Goal: Understand process/instructions: Learn how to perform a task or action

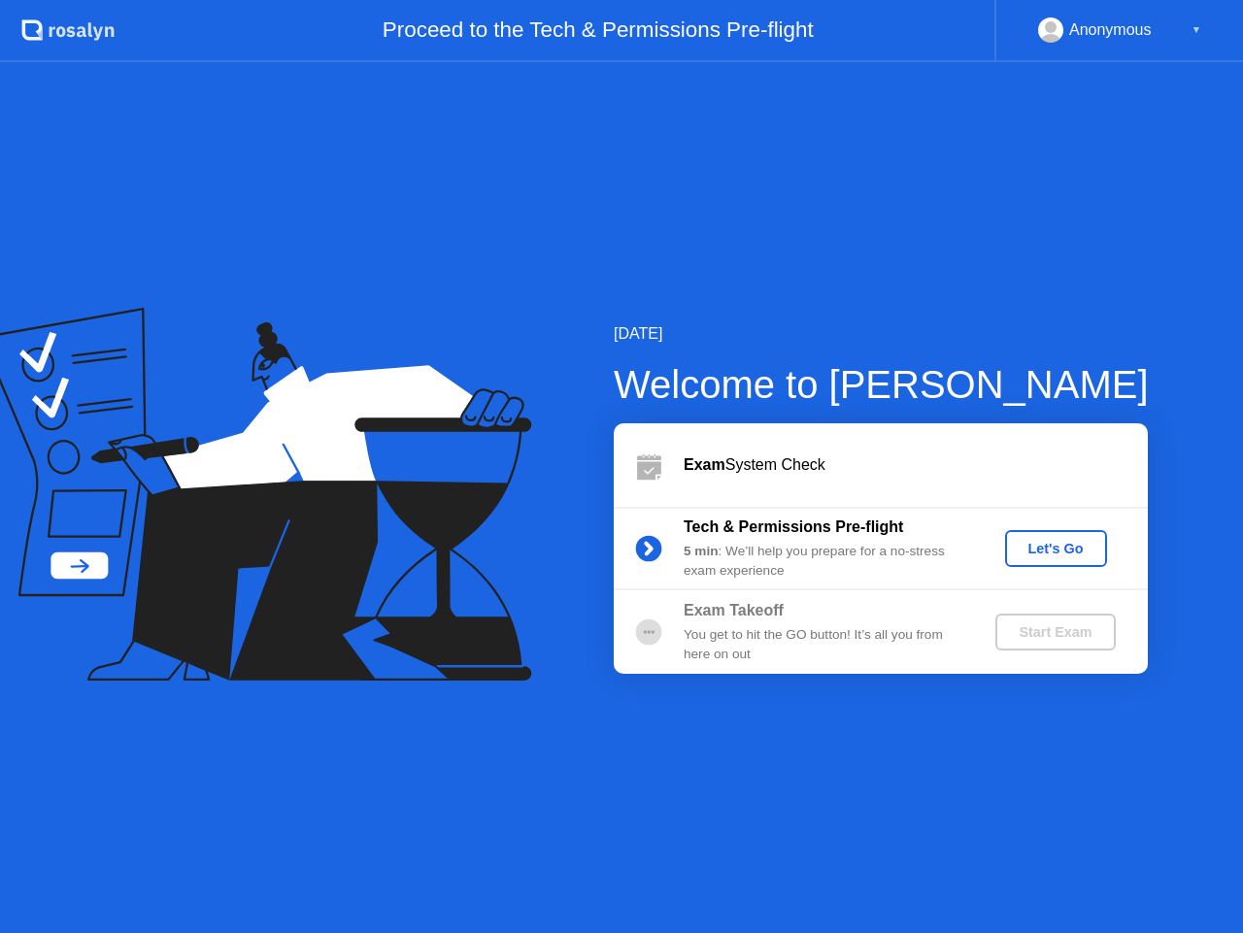
click at [1047, 545] on div "Let's Go" at bounding box center [1056, 549] width 86 height 16
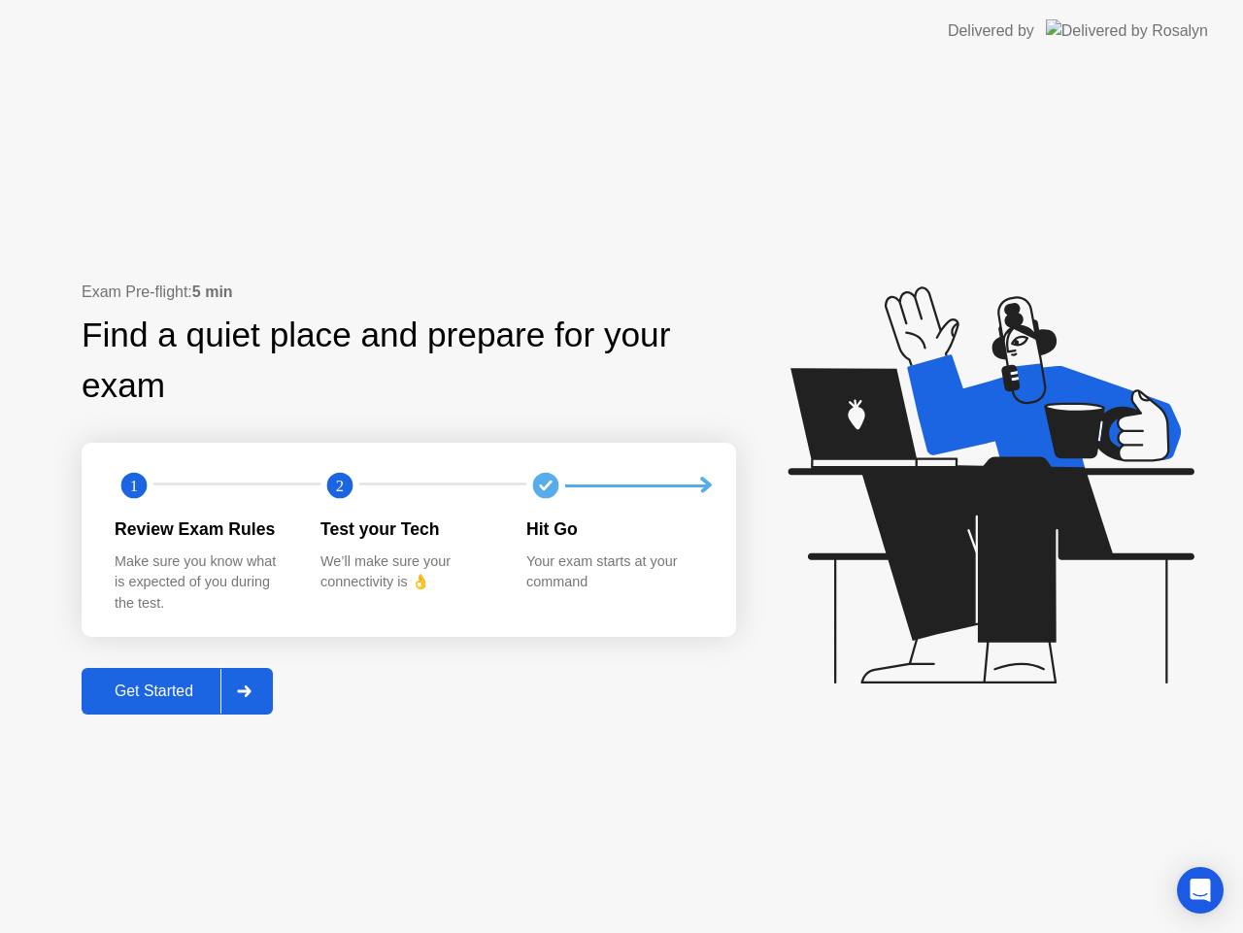
click at [171, 683] on div "Get Started" at bounding box center [153, 690] width 133 height 17
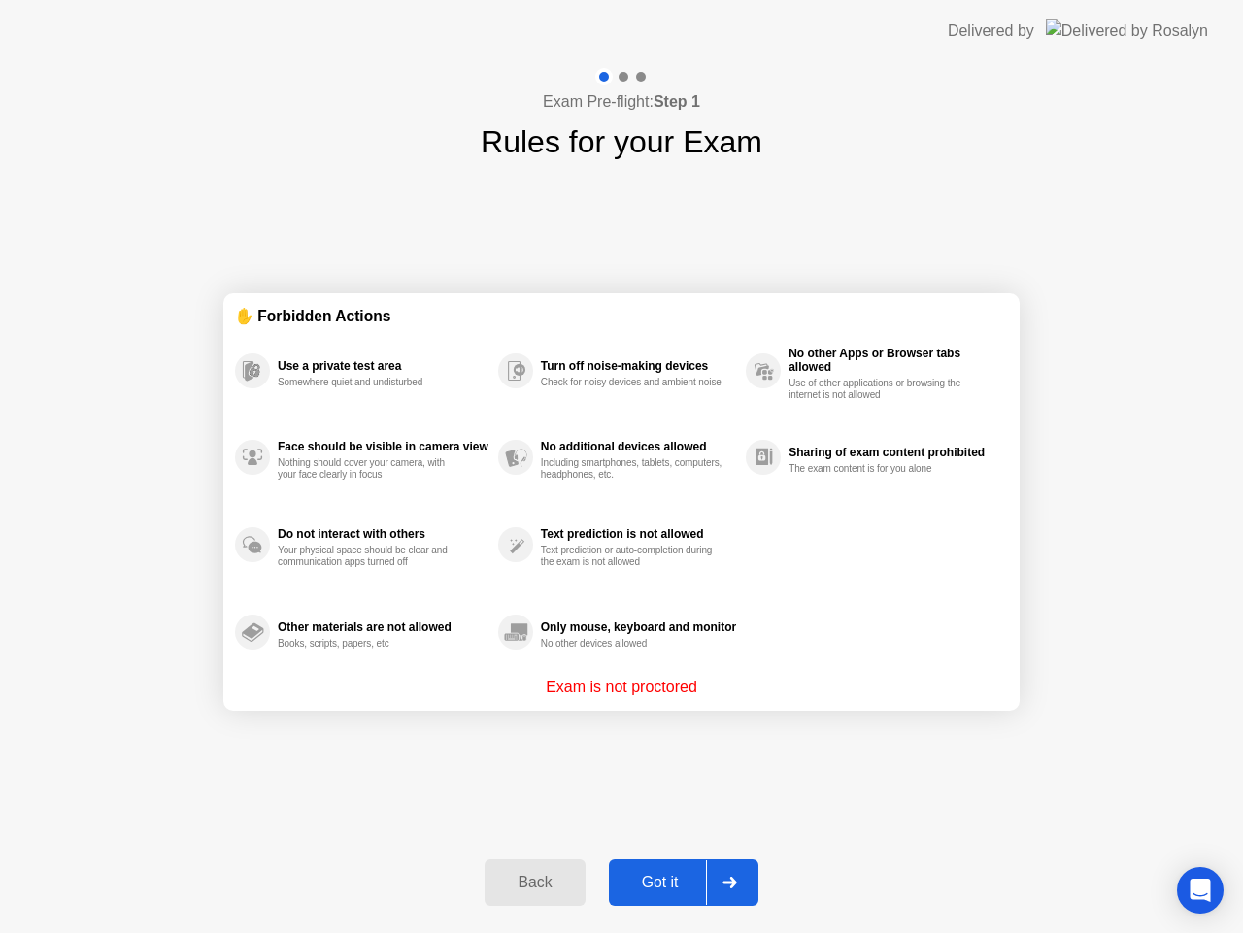
click at [652, 881] on div "Got it" at bounding box center [660, 882] width 91 height 17
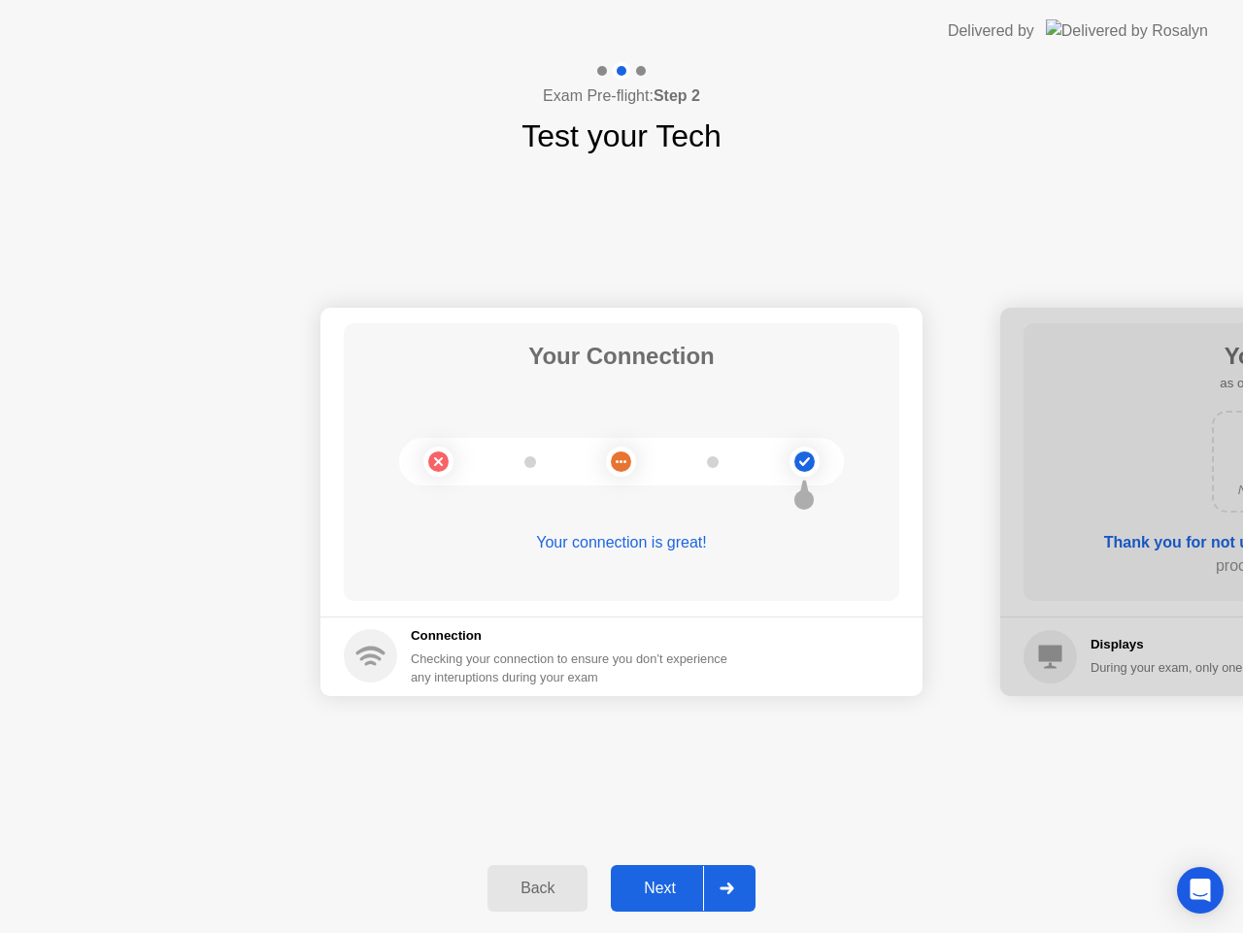
click at [652, 881] on div "Next" at bounding box center [659, 888] width 86 height 17
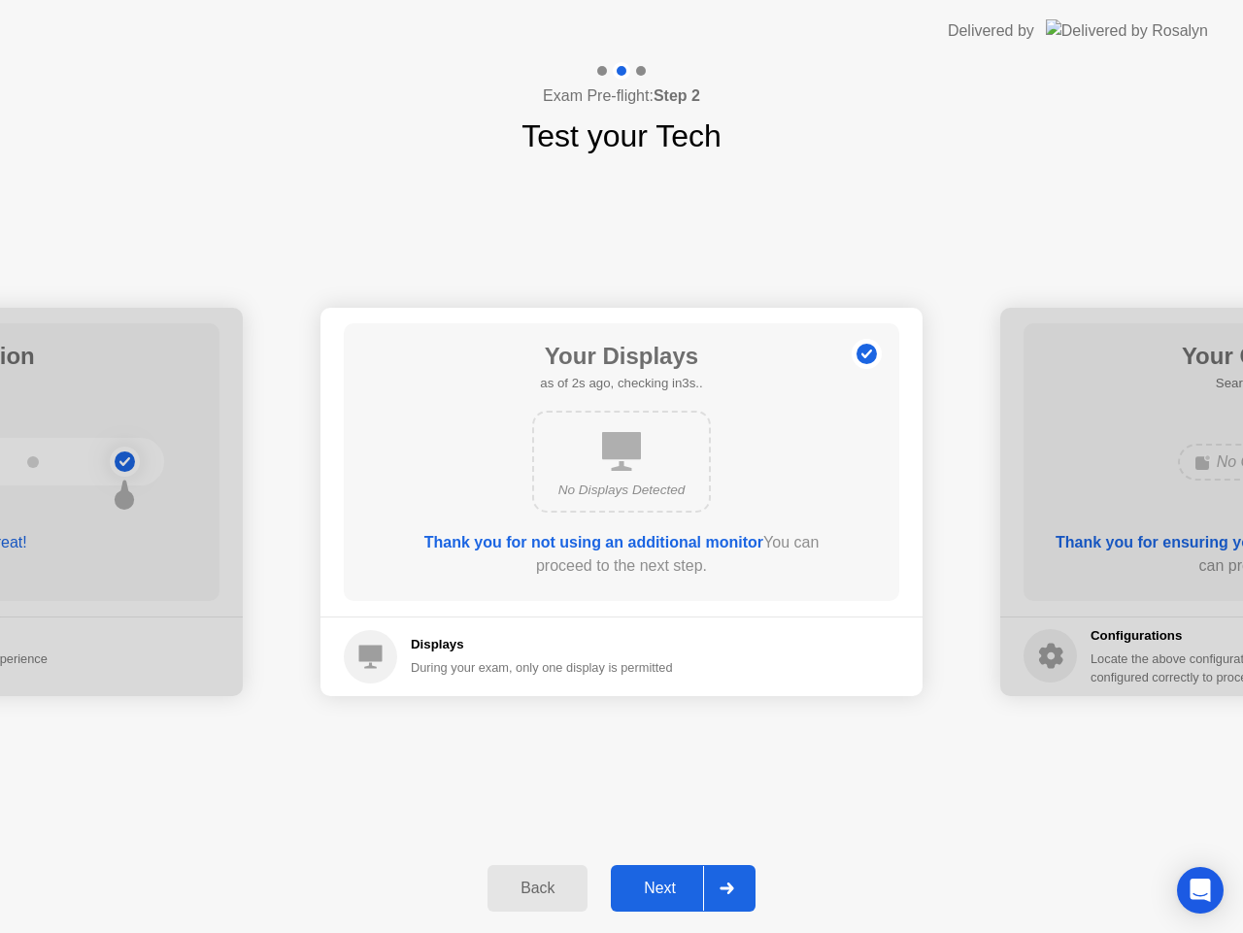
click at [652, 881] on div "Next" at bounding box center [659, 888] width 86 height 17
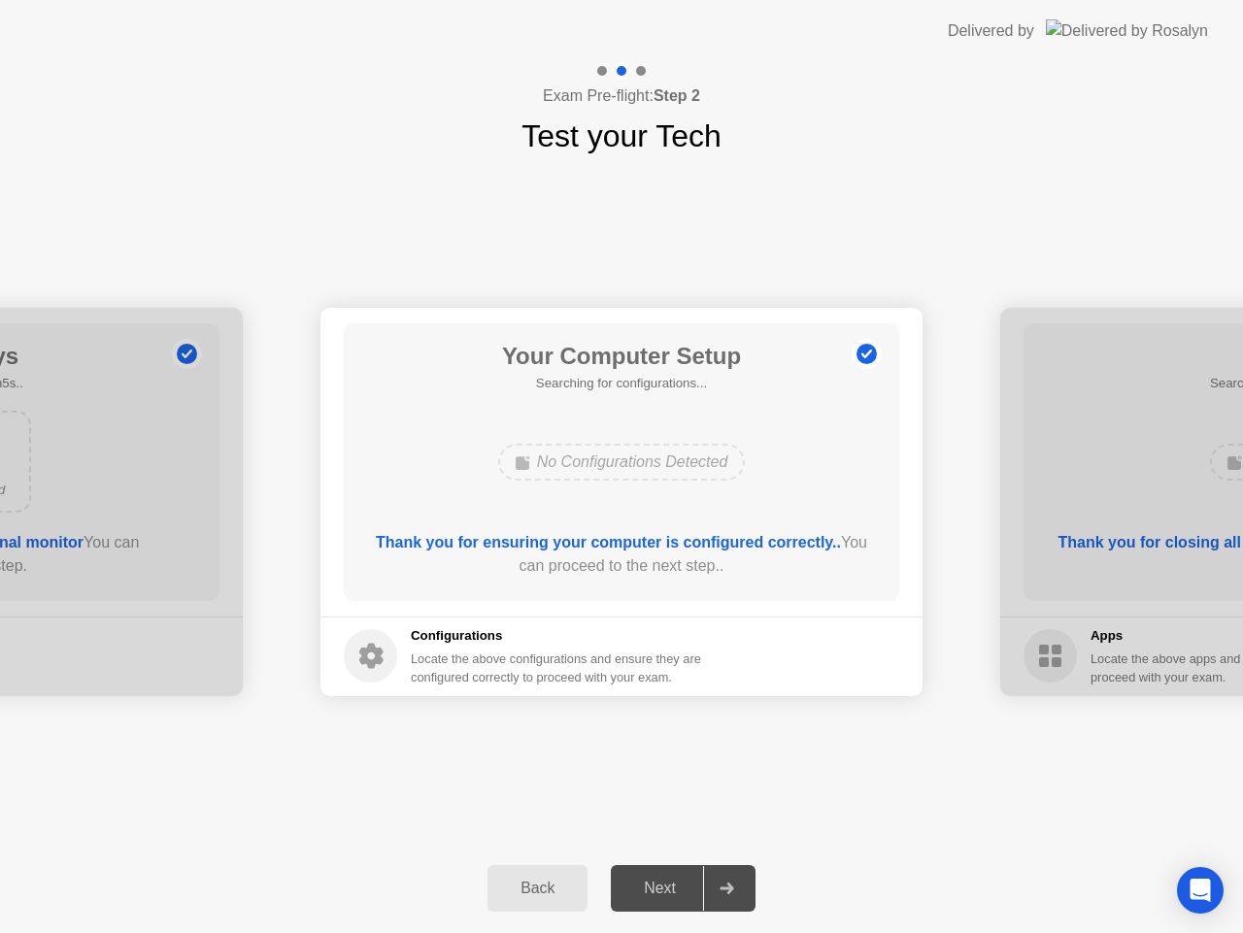
click at [652, 881] on div "Next" at bounding box center [659, 888] width 86 height 17
click at [651, 884] on div "Next" at bounding box center [659, 888] width 86 height 17
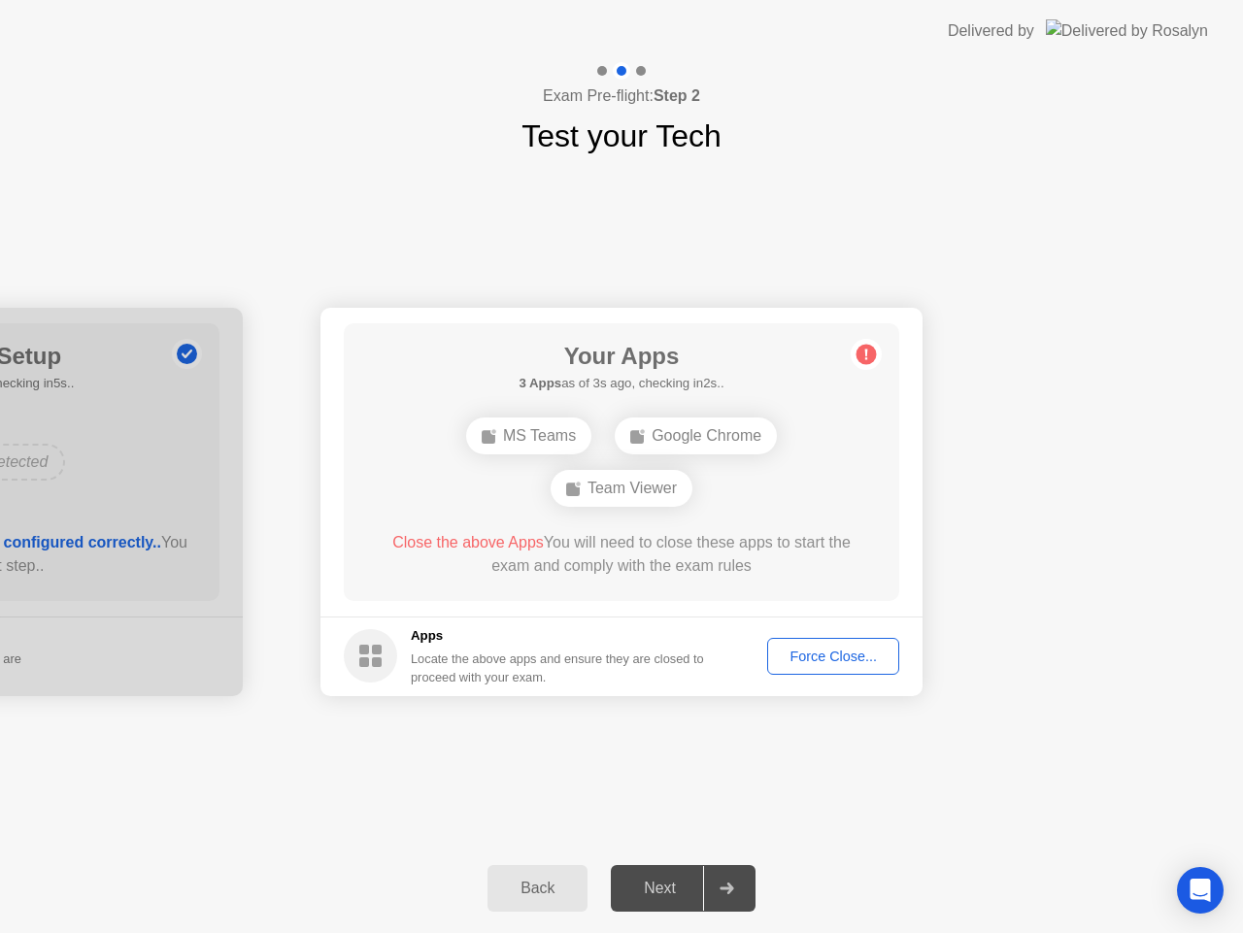
click at [658, 441] on div "Google Chrome" at bounding box center [696, 435] width 162 height 37
